Goal: Information Seeking & Learning: Learn about a topic

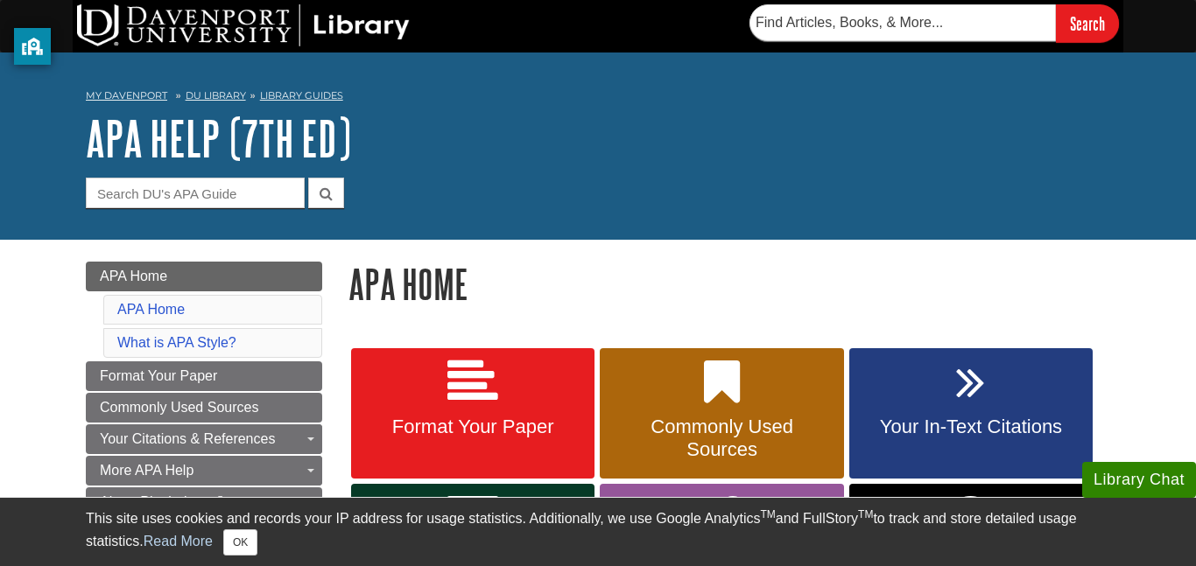
scroll to position [119, 0]
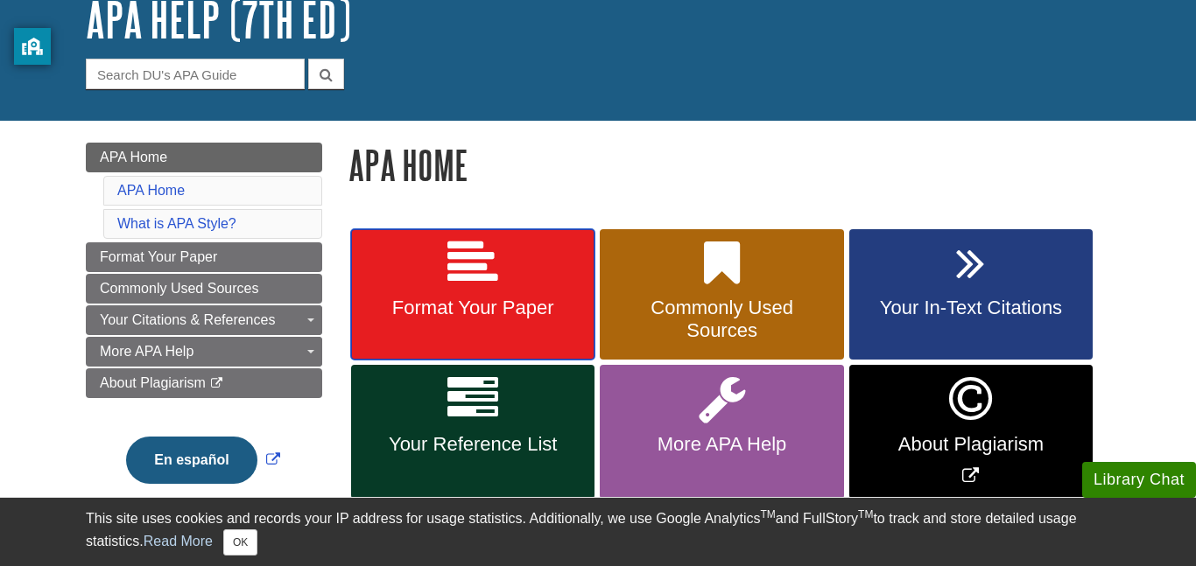
click at [481, 244] on icon at bounding box center [472, 263] width 51 height 51
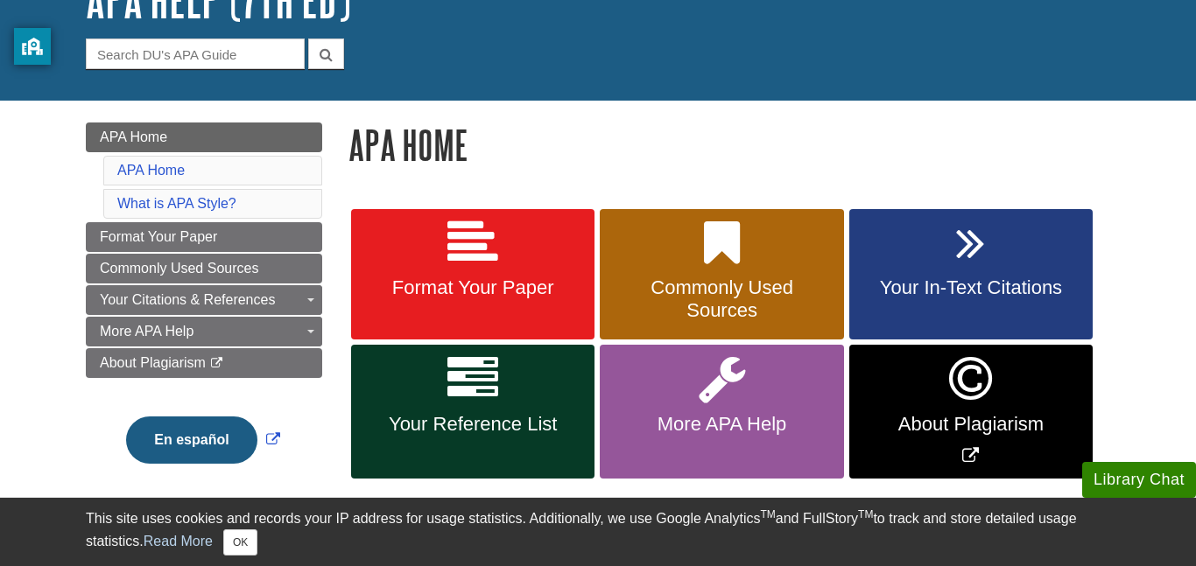
scroll to position [140, 0]
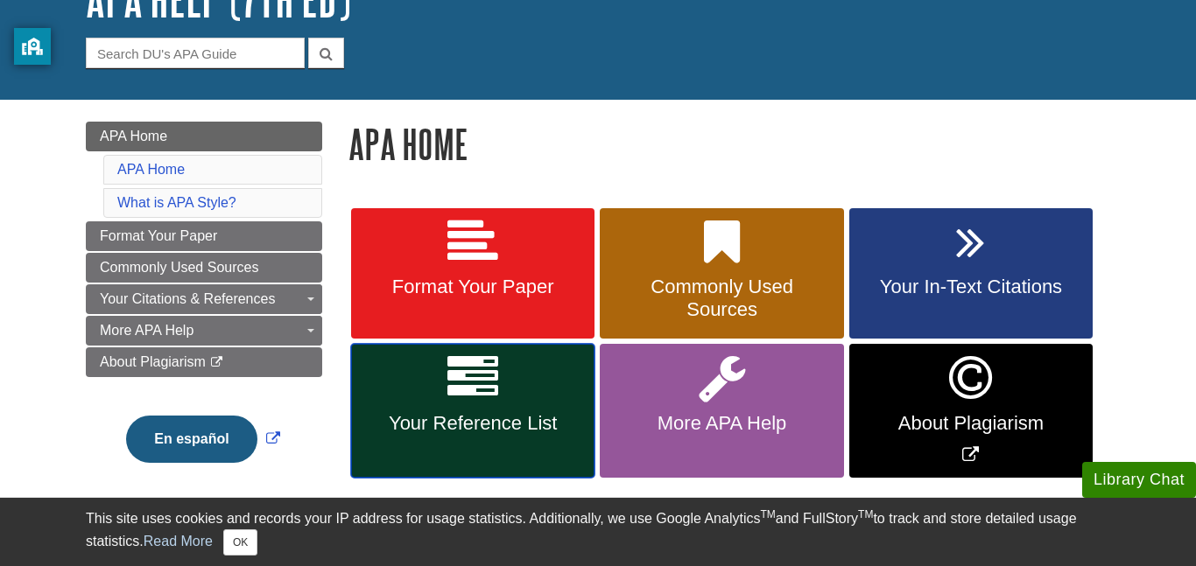
click at [536, 376] on link "Your Reference List" at bounding box center [472, 411] width 243 height 134
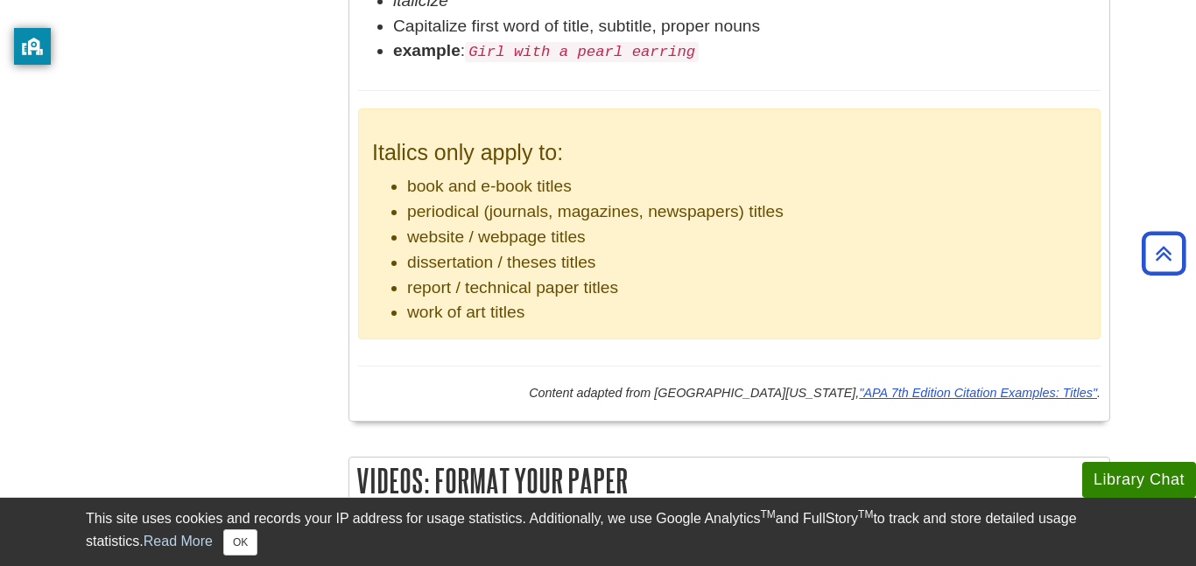
scroll to position [3787, 0]
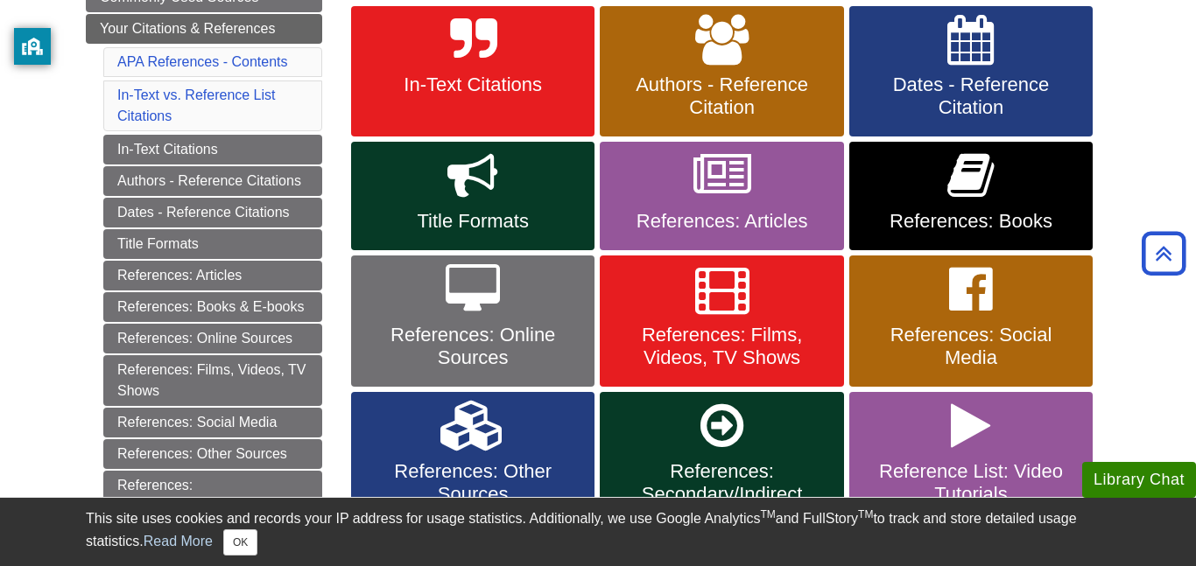
scroll to position [350, 0]
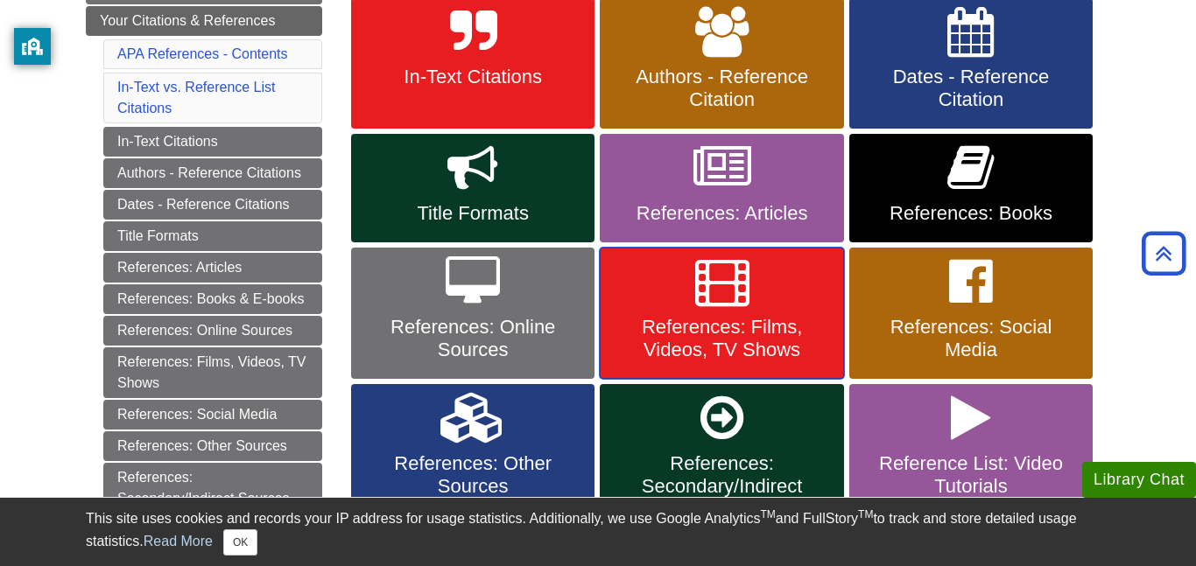
click at [768, 308] on link "References: Films, Videos, TV Shows" at bounding box center [721, 313] width 243 height 131
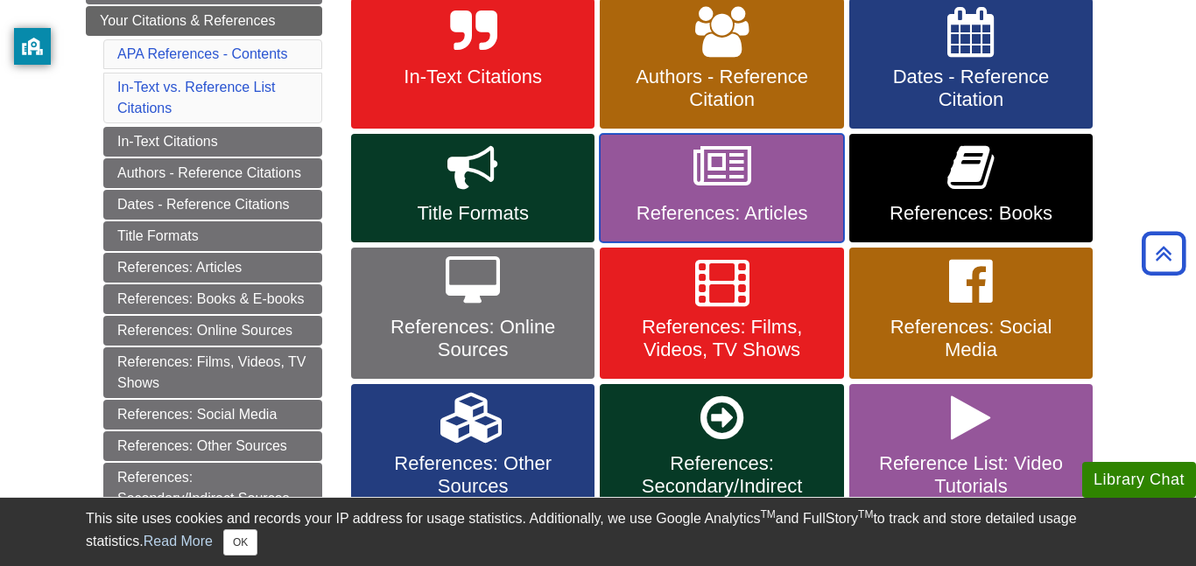
click at [647, 196] on link "References: Articles" at bounding box center [721, 188] width 243 height 109
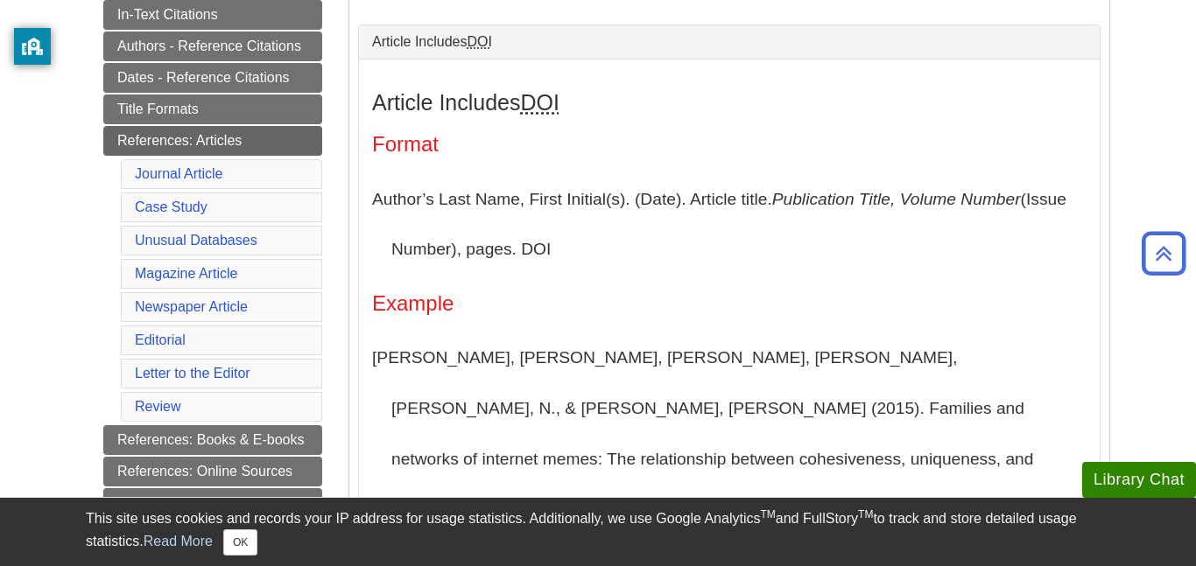
scroll to position [397, 0]
